Goal: Information Seeking & Learning: Learn about a topic

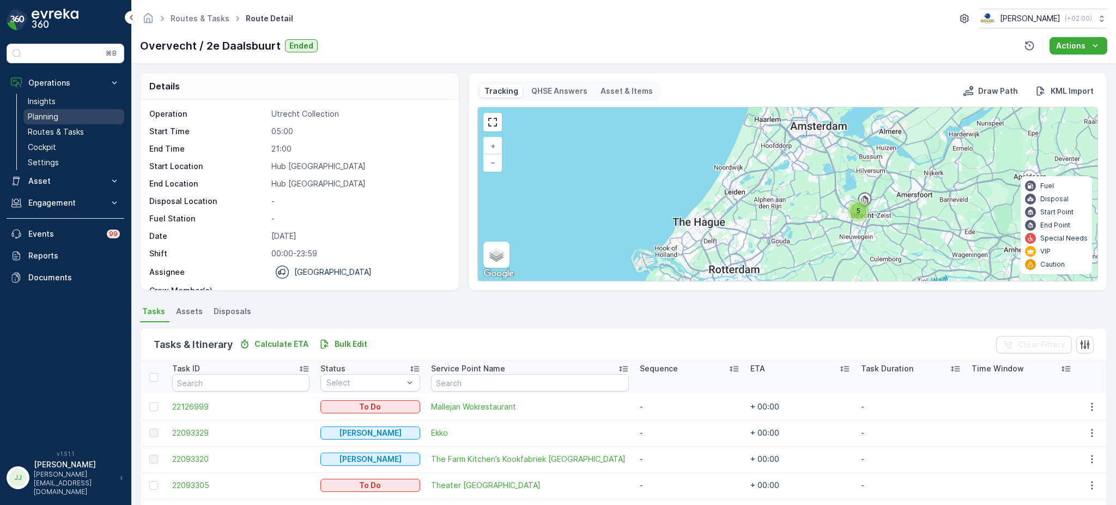
scroll to position [33, 0]
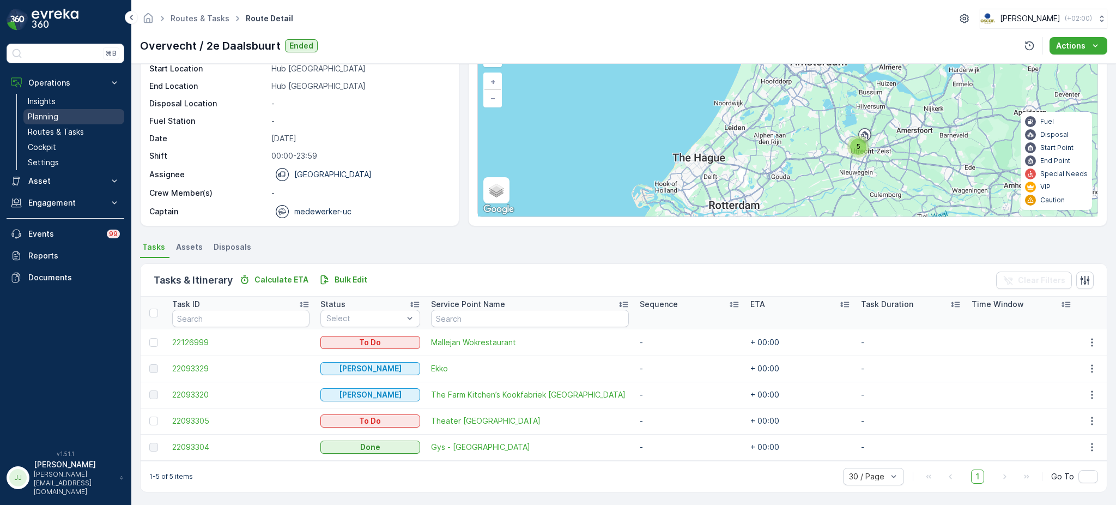
click at [81, 118] on link "Planning" at bounding box center [73, 116] width 101 height 15
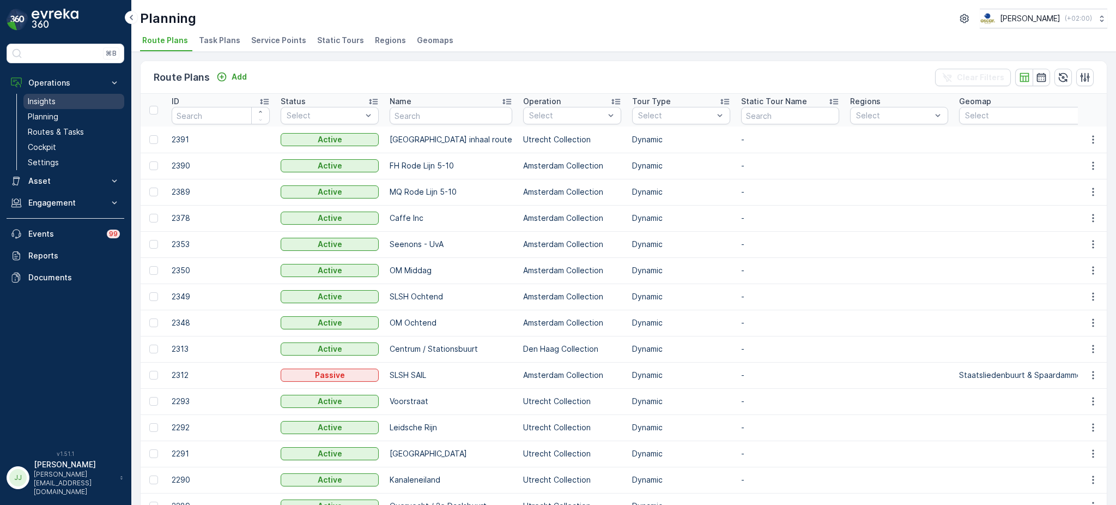
click at [51, 96] on p "Insights" at bounding box center [42, 101] width 28 height 11
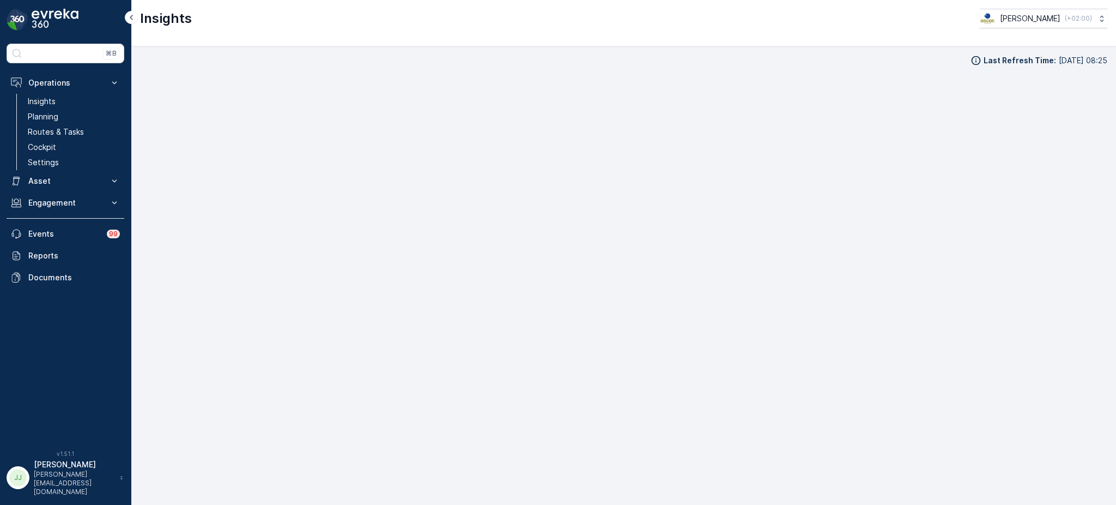
scroll to position [11, 0]
click at [37, 143] on p "Cockpit" at bounding box center [42, 147] width 28 height 11
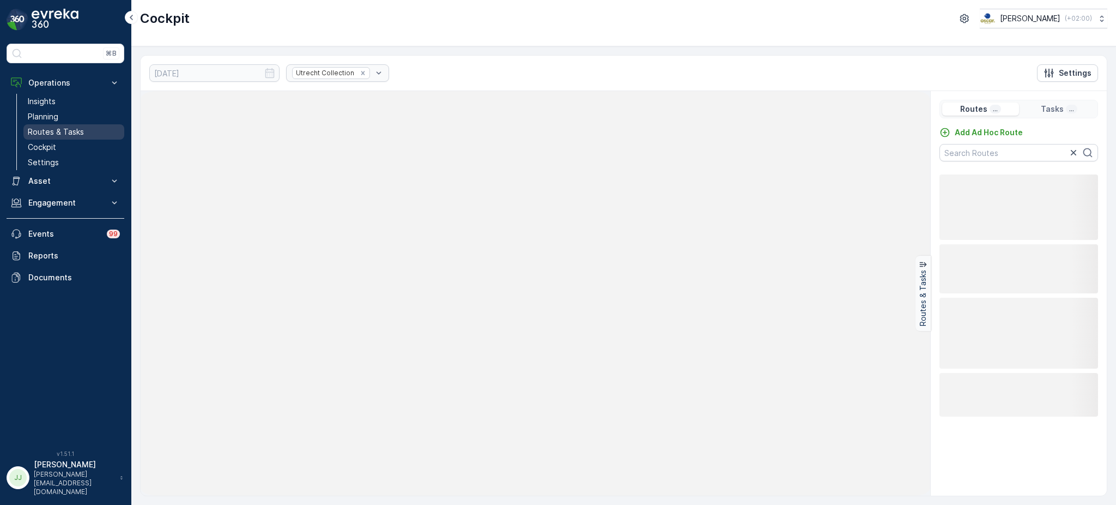
click at [85, 130] on link "Routes & Tasks" at bounding box center [73, 131] width 101 height 15
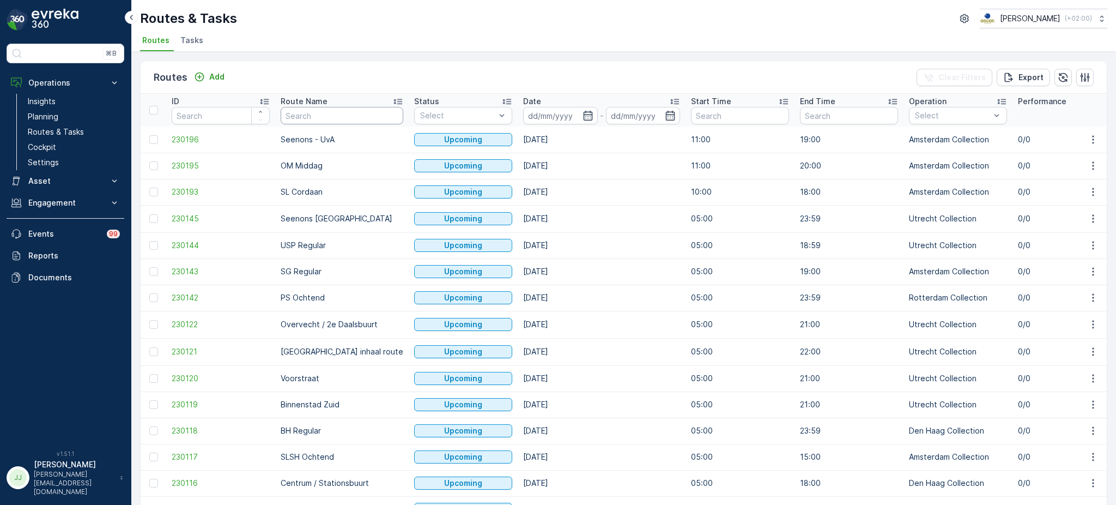
click at [325, 108] on input "text" at bounding box center [342, 115] width 123 height 17
type input "Nes"
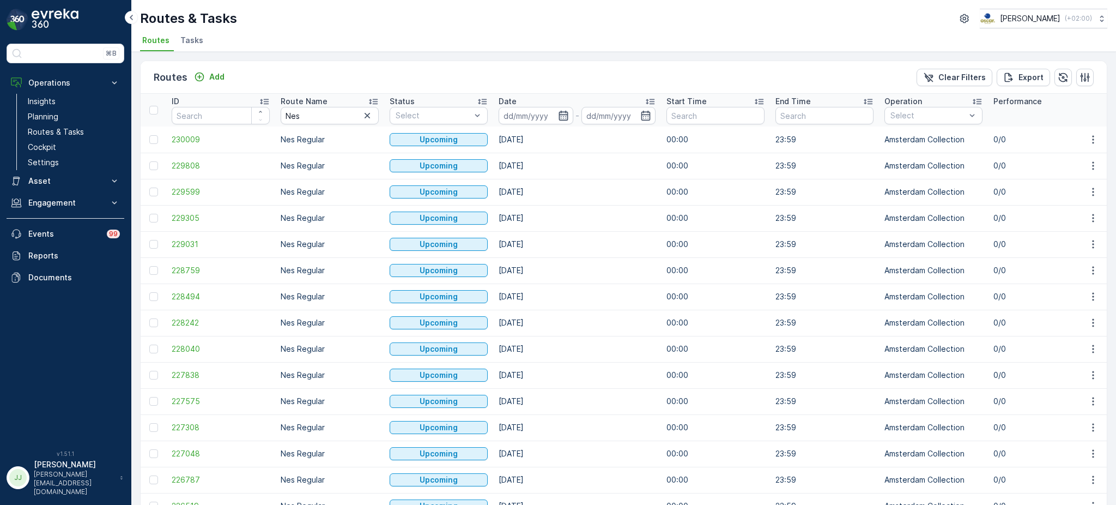
click at [560, 113] on icon "button" at bounding box center [563, 115] width 11 height 11
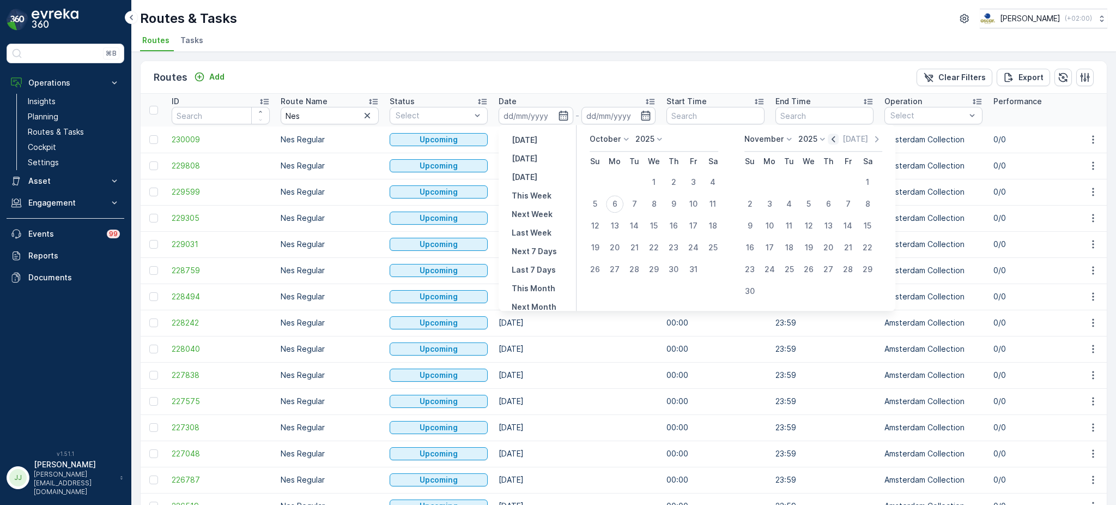
click at [833, 143] on icon "button" at bounding box center [833, 139] width 11 height 11
click at [620, 183] on div "1" at bounding box center [614, 181] width 17 height 17
type input "[DATE]"
click at [637, 274] on div "30" at bounding box center [634, 269] width 17 height 17
type input "[DATE]"
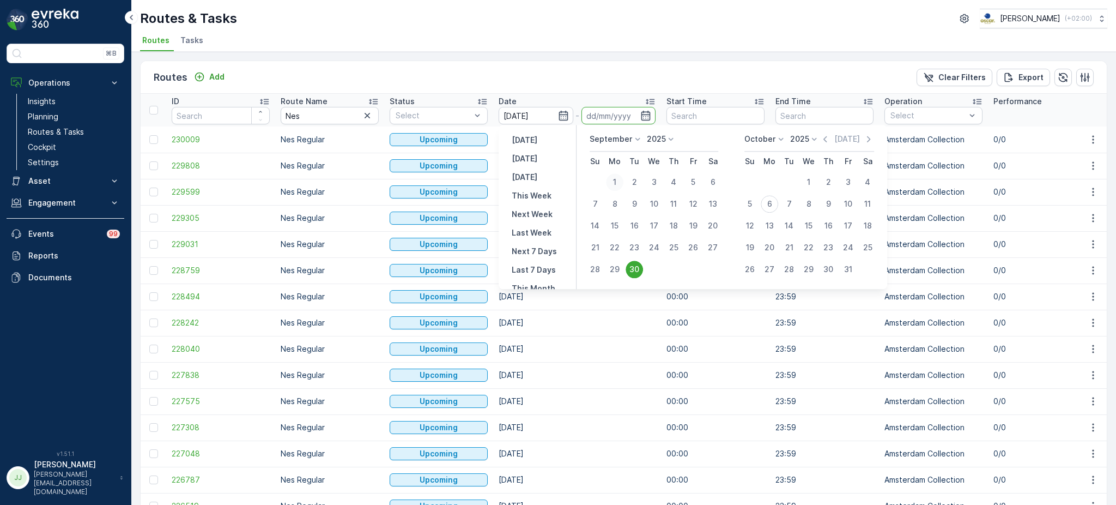
click at [620, 184] on div "1" at bounding box center [614, 181] width 17 height 17
type input "[DATE]"
click at [631, 270] on div "30" at bounding box center [634, 269] width 17 height 17
type input "[DATE]"
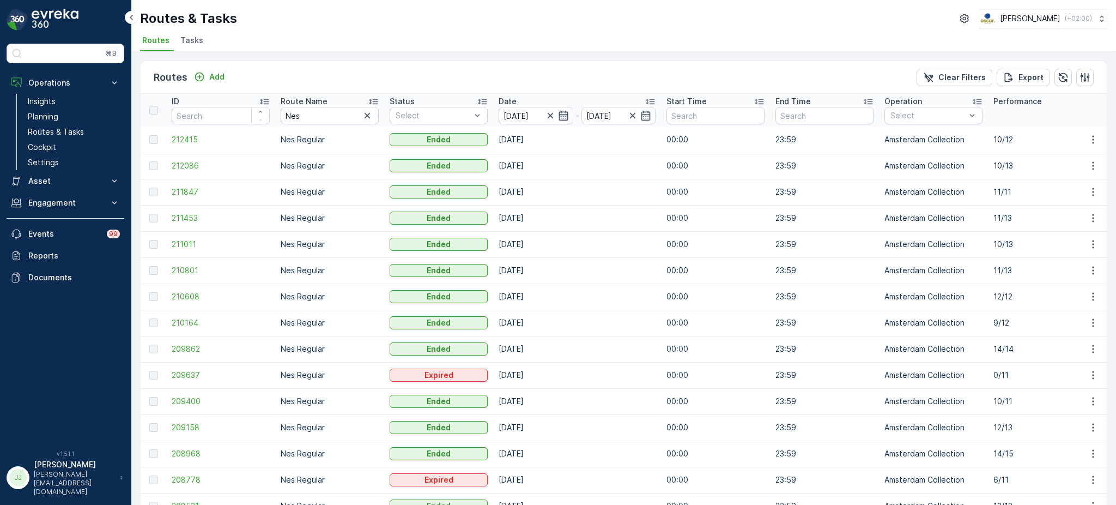
click at [559, 116] on icon "button" at bounding box center [563, 116] width 9 height 10
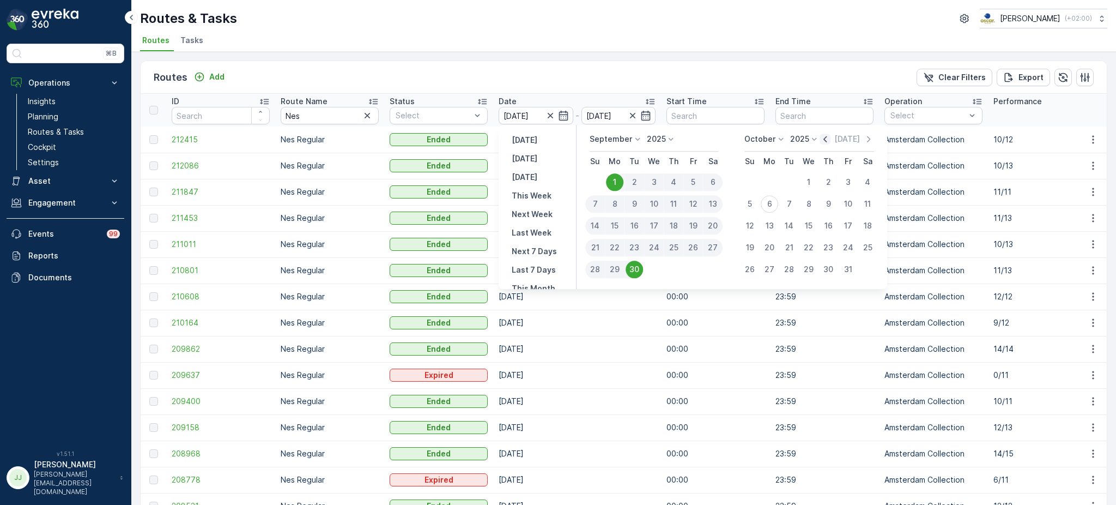
click at [826, 140] on icon "button" at bounding box center [825, 139] width 11 height 11
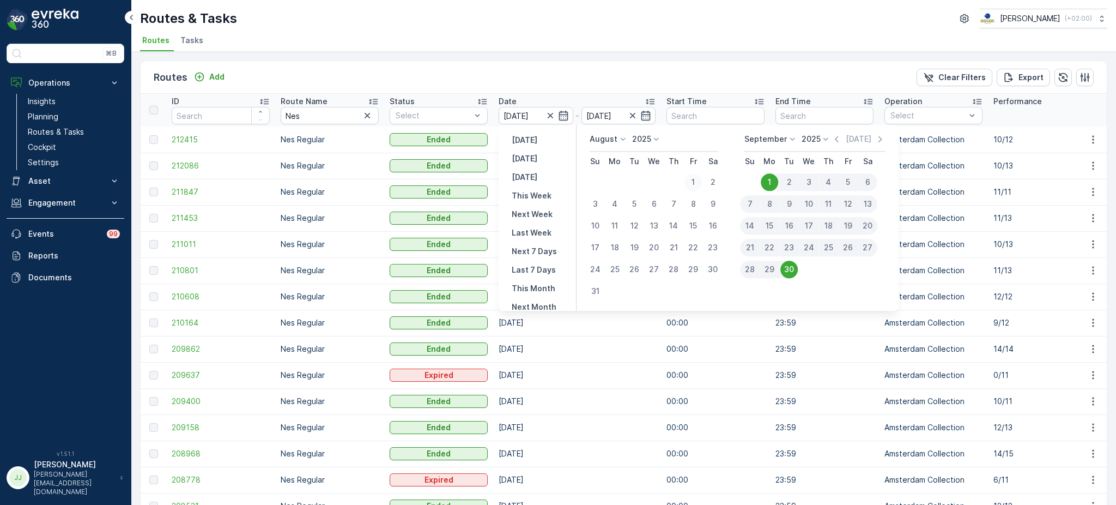
click at [694, 175] on div "1" at bounding box center [693, 181] width 17 height 17
type input "01.08.2025"
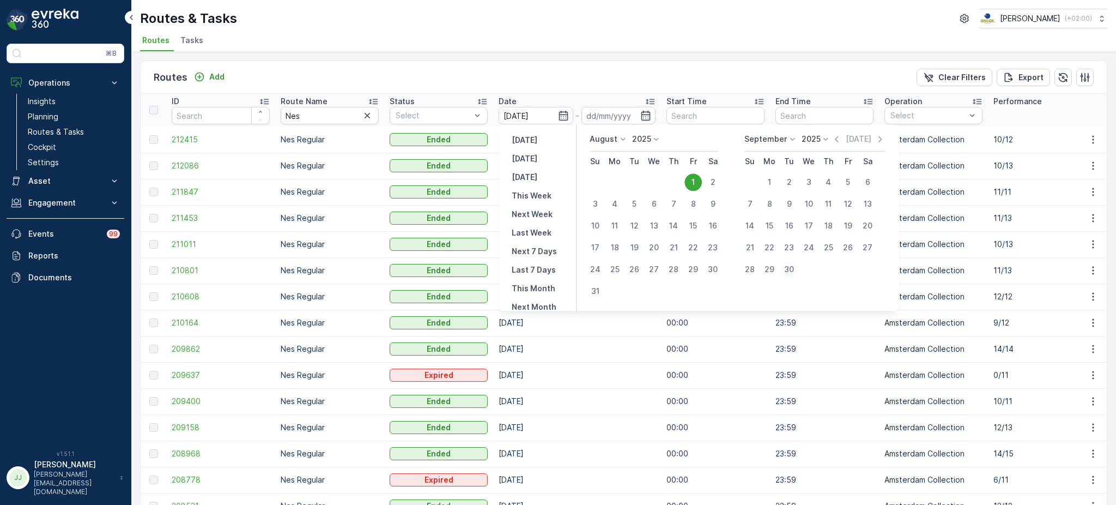
click at [792, 274] on div "30" at bounding box center [788, 269] width 17 height 17
type input "[DATE]"
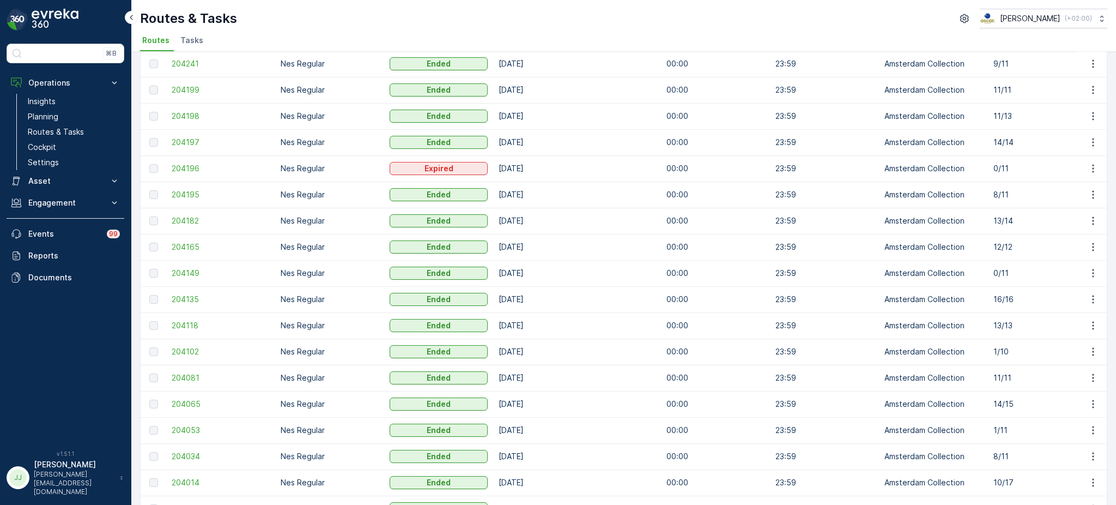
scroll to position [974, 0]
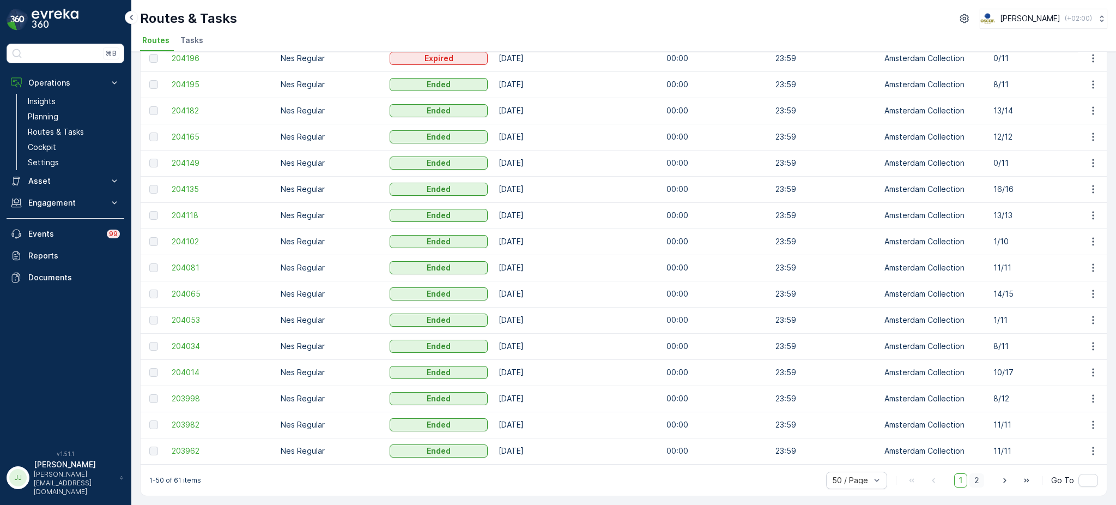
click at [979, 486] on span "2" at bounding box center [977, 480] width 15 height 14
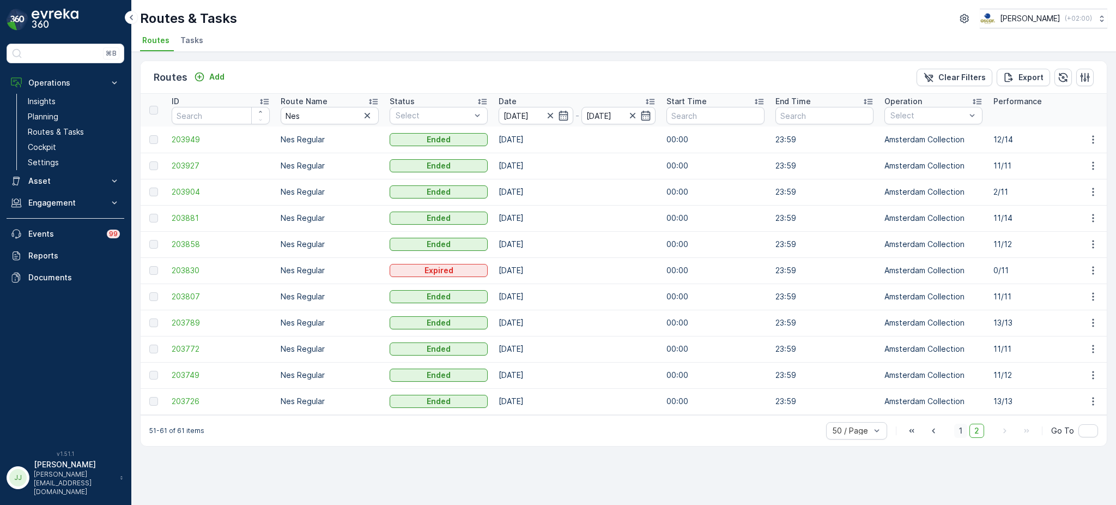
click at [966, 429] on span "1" at bounding box center [960, 430] width 13 height 14
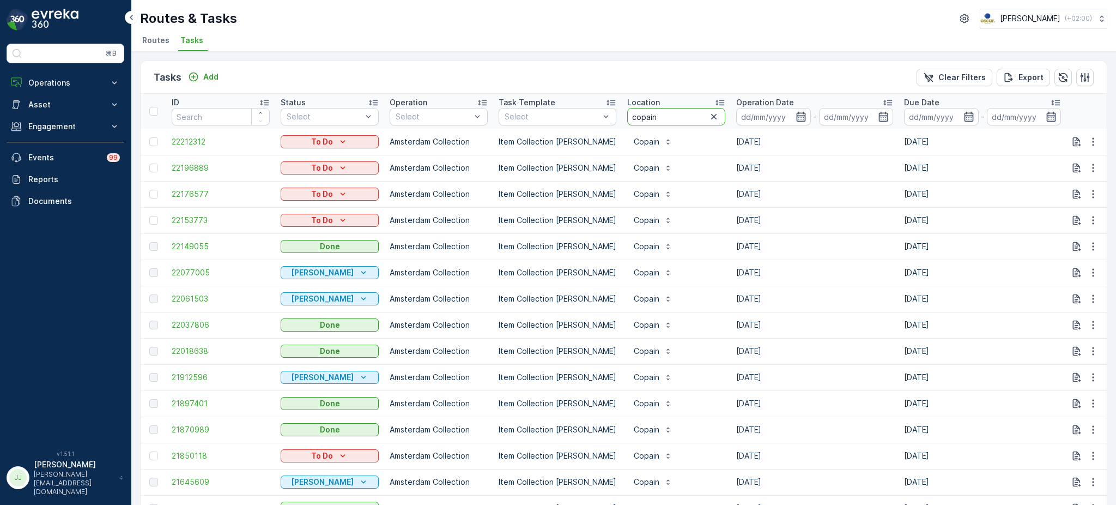
drag, startPoint x: 677, startPoint y: 120, endPoint x: 600, endPoint y: 129, distance: 78.4
type input "sea pal"
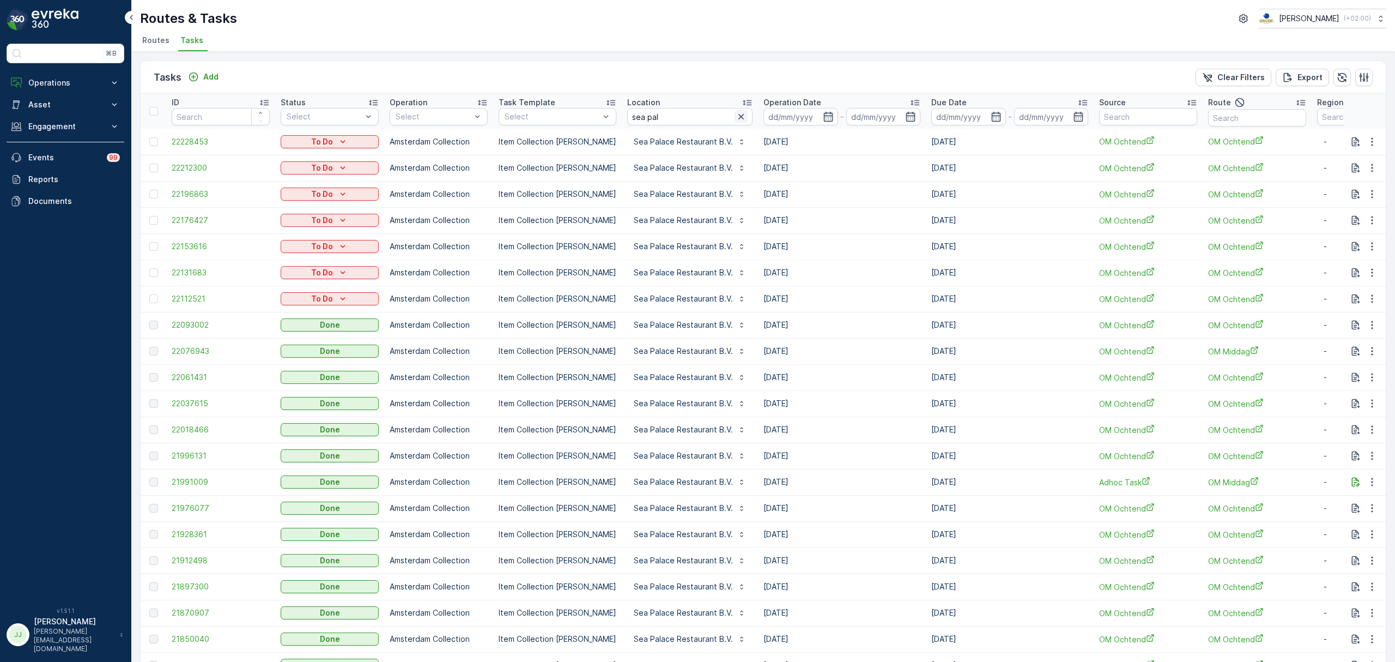
click at [736, 114] on icon "button" at bounding box center [741, 116] width 11 height 11
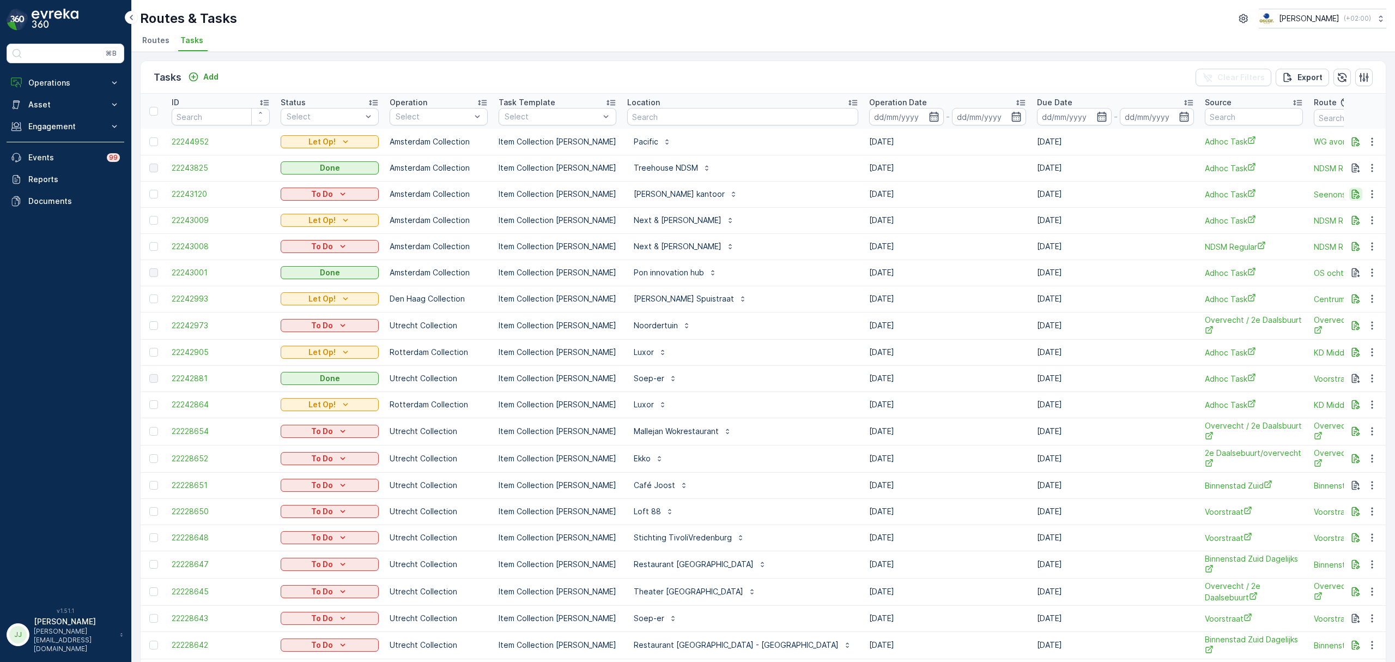
click at [1116, 190] on icon "button" at bounding box center [1356, 194] width 8 height 9
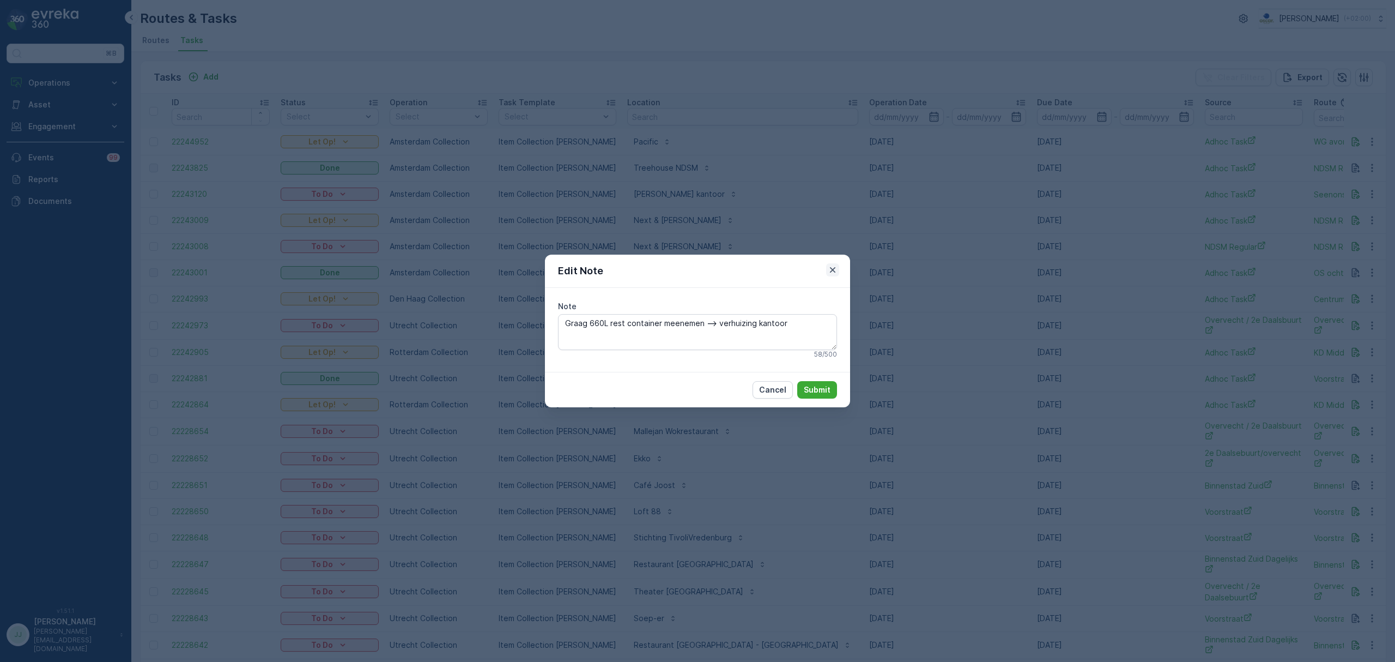
click at [829, 269] on icon "button" at bounding box center [832, 269] width 11 height 11
